Goal: Information Seeking & Learning: Stay updated

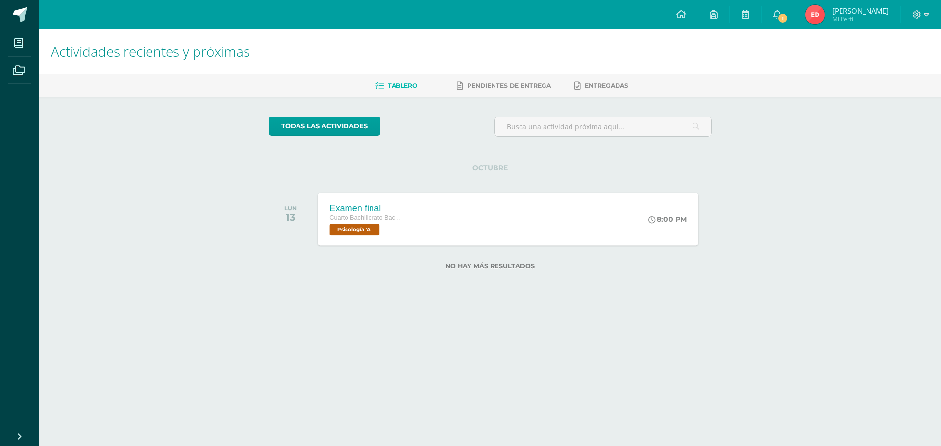
click at [345, 227] on span "Psicología 'A'" at bounding box center [354, 230] width 50 height 12
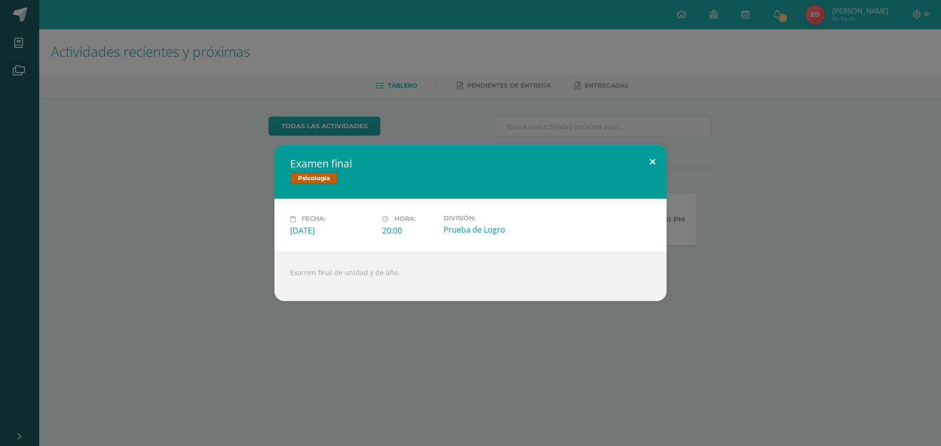
click at [666, 169] on button at bounding box center [652, 161] width 28 height 33
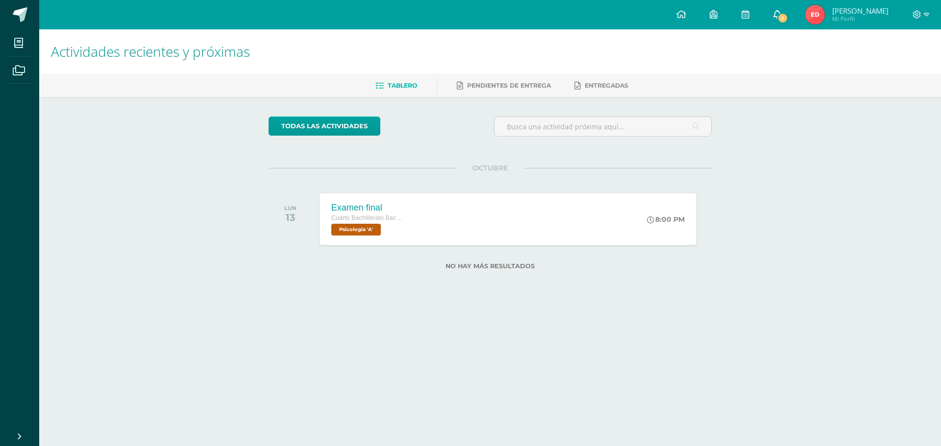
click at [777, 21] on span "1" at bounding box center [782, 18] width 11 height 11
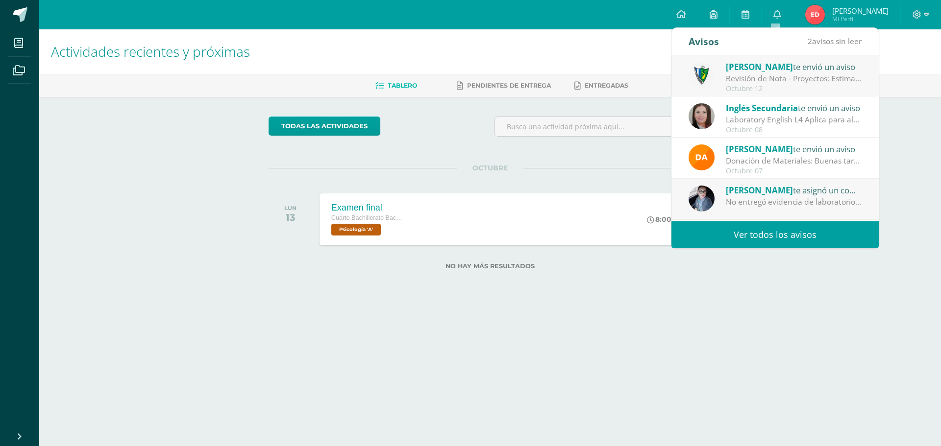
click at [787, 231] on link "Ver todos los avisos" at bounding box center [774, 234] width 207 height 27
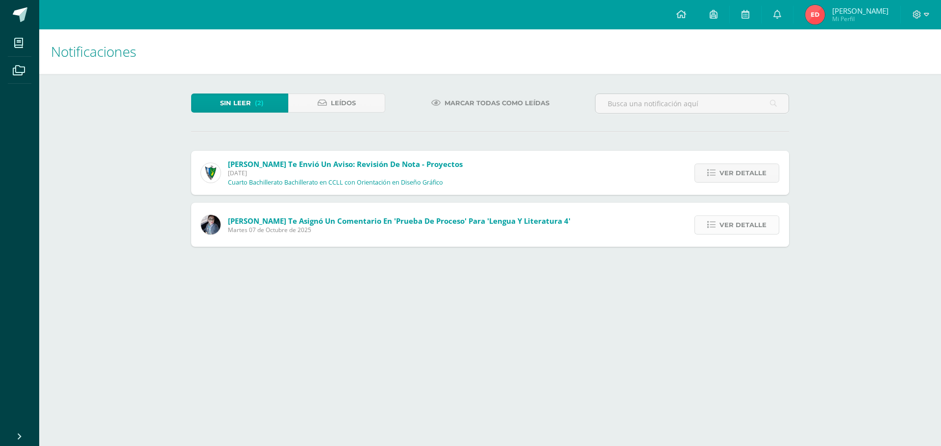
click at [742, 218] on span "Ver detalle" at bounding box center [742, 225] width 47 height 18
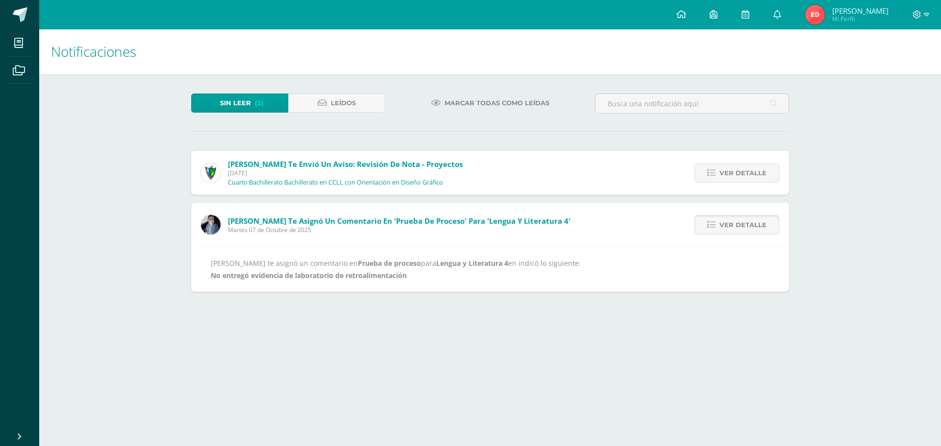
click at [742, 218] on span "Ver detalle" at bounding box center [742, 225] width 47 height 18
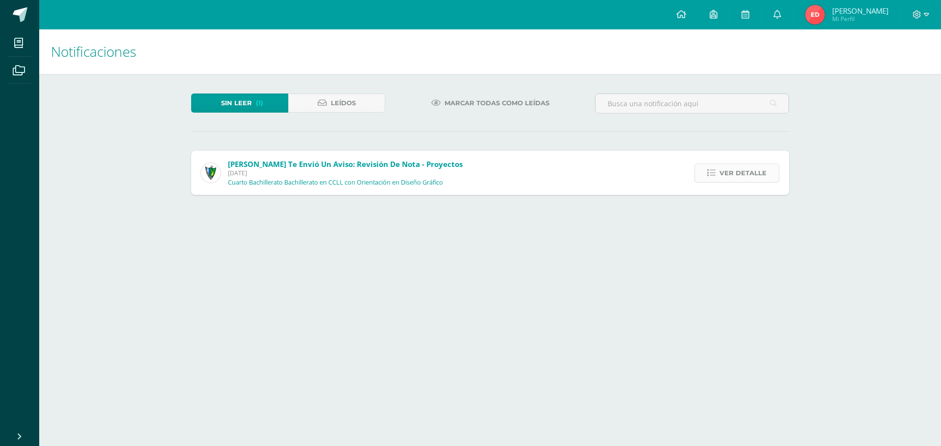
click at [728, 177] on span "Ver detalle" at bounding box center [742, 173] width 47 height 18
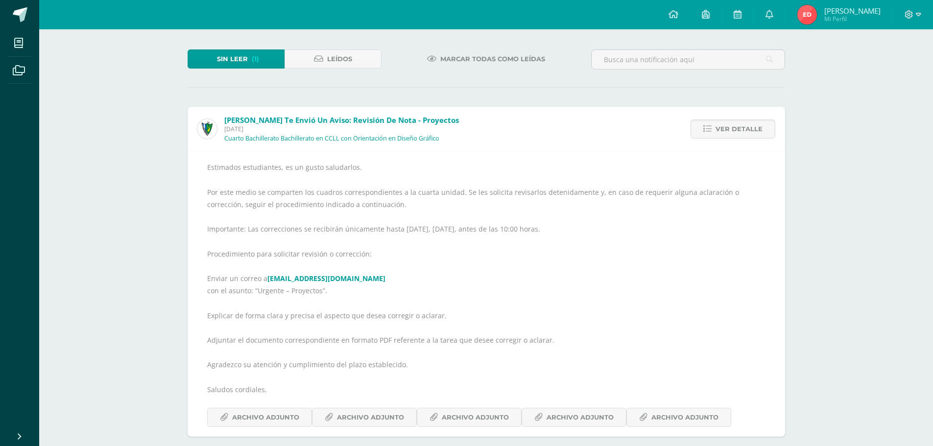
scroll to position [54, 0]
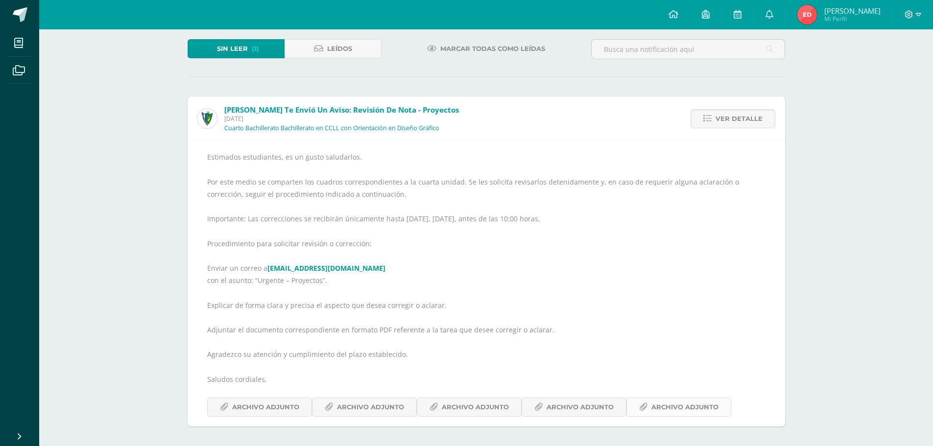
click at [664, 406] on span "Archivo Adjunto" at bounding box center [685, 407] width 67 height 18
click at [258, 406] on span "Archivo Adjunto" at bounding box center [265, 407] width 67 height 18
click at [379, 412] on span "Archivo Adjunto" at bounding box center [370, 407] width 67 height 18
click at [483, 409] on span "Archivo Adjunto" at bounding box center [475, 407] width 67 height 18
click at [568, 413] on span "Archivo Adjunto" at bounding box center [580, 407] width 67 height 18
